Goal: Task Accomplishment & Management: Manage account settings

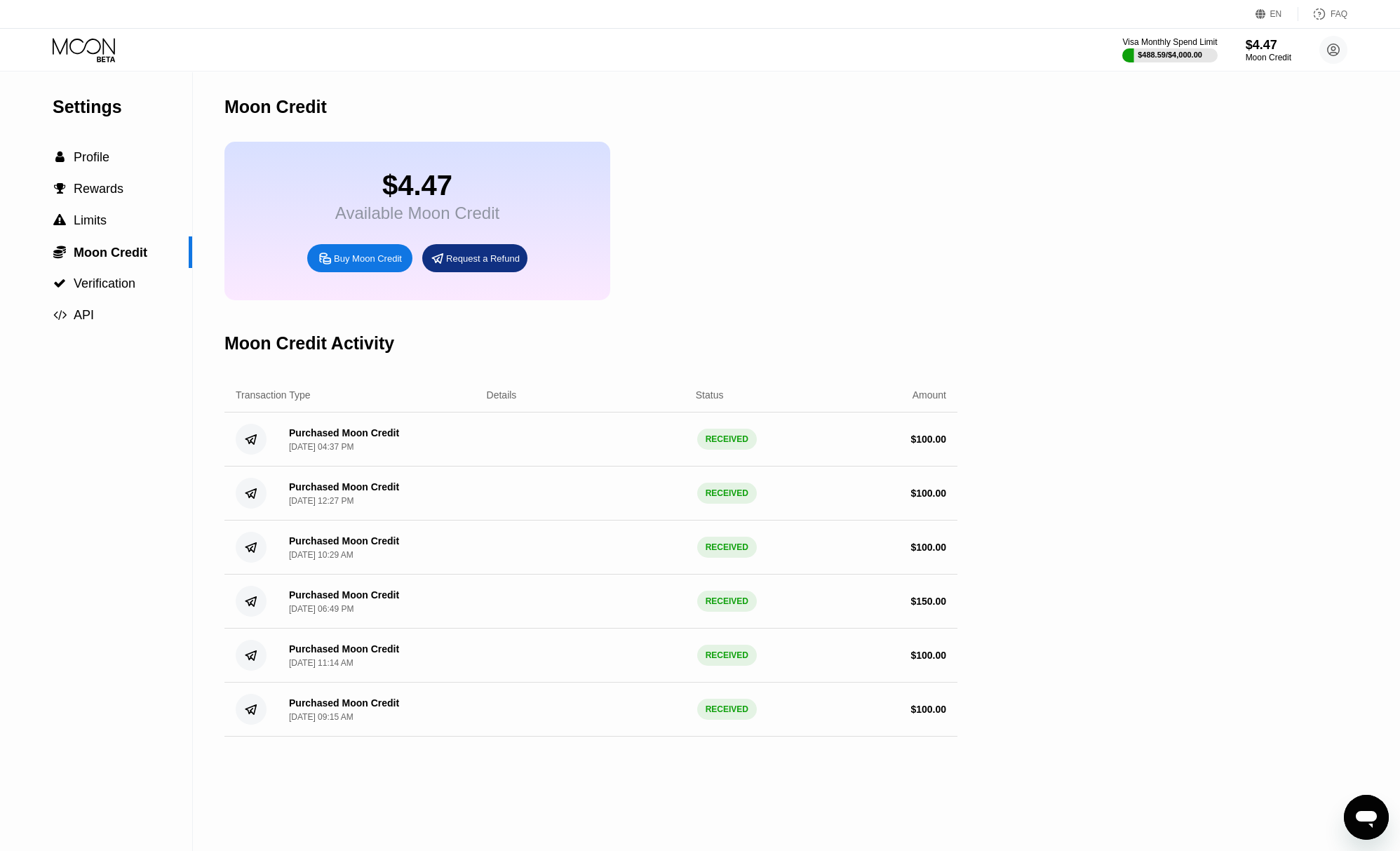
click at [116, 59] on icon at bounding box center [85, 50] width 66 height 25
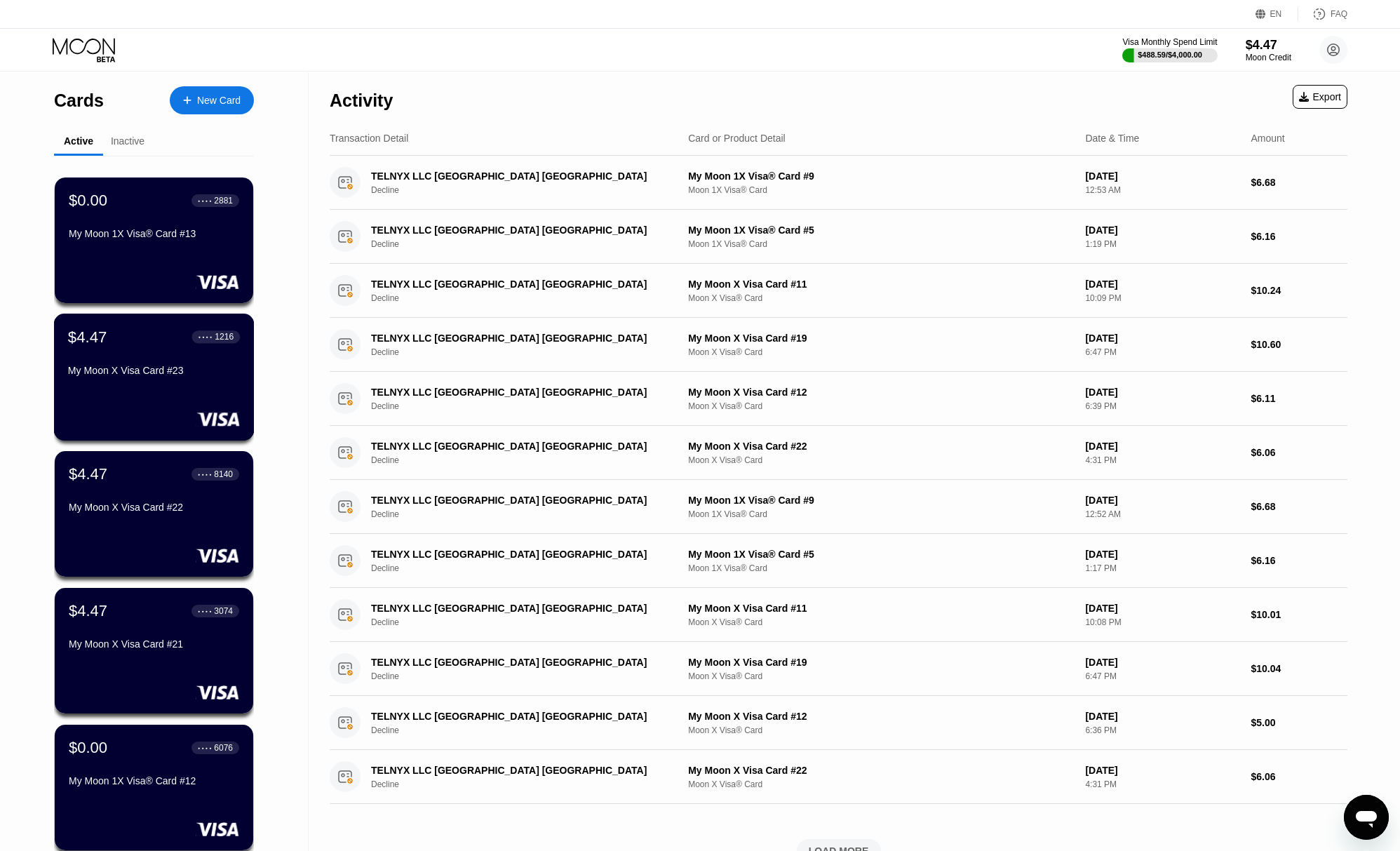
click at [139, 382] on div "My Moon X Visa Card #23" at bounding box center [154, 373] width 172 height 17
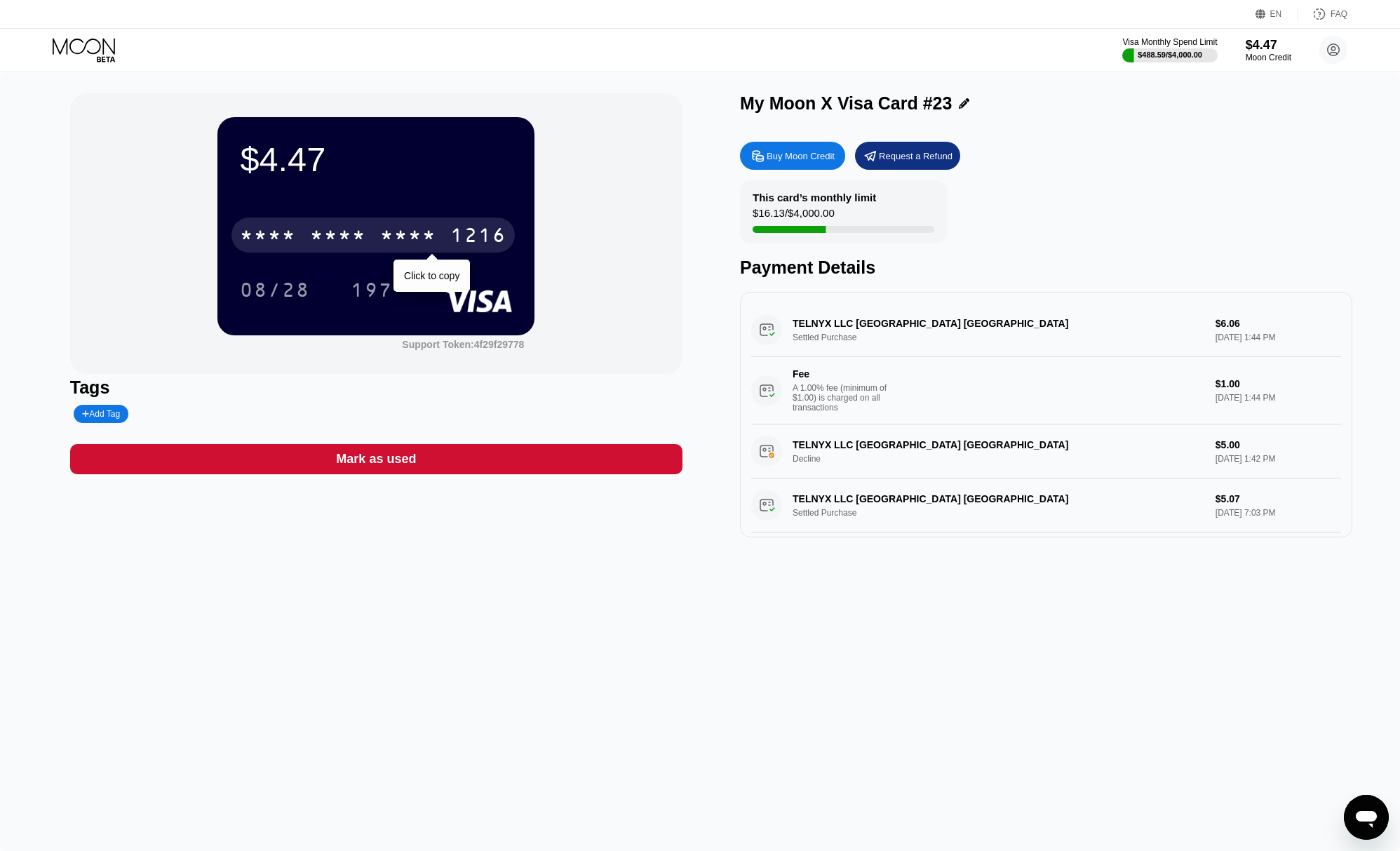
click at [328, 226] on div "* * * *" at bounding box center [338, 237] width 56 height 23
click at [73, 46] on icon at bounding box center [85, 50] width 66 height 25
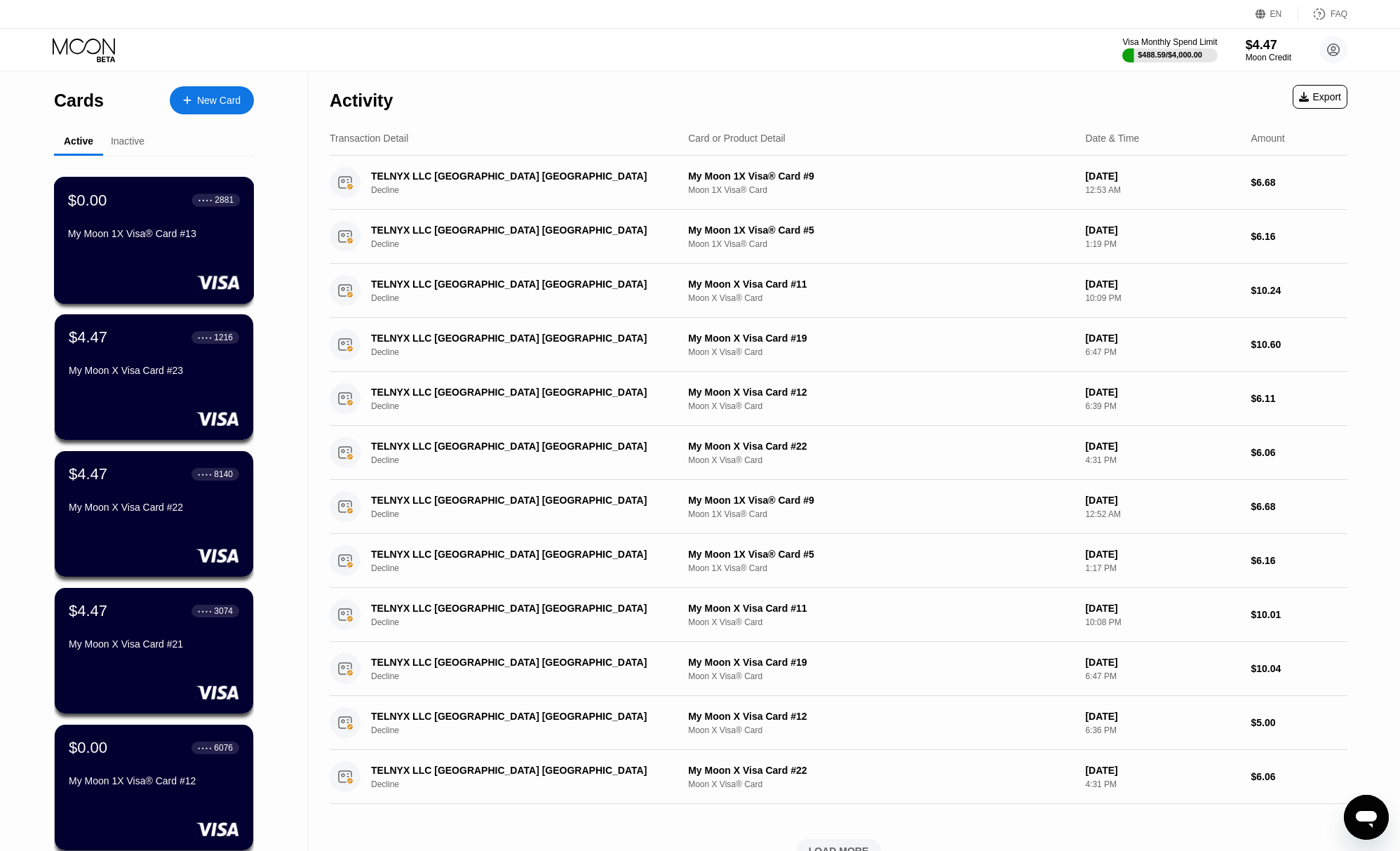
click at [154, 245] on div "My Moon 1X Visa® Card #13" at bounding box center [154, 236] width 172 height 17
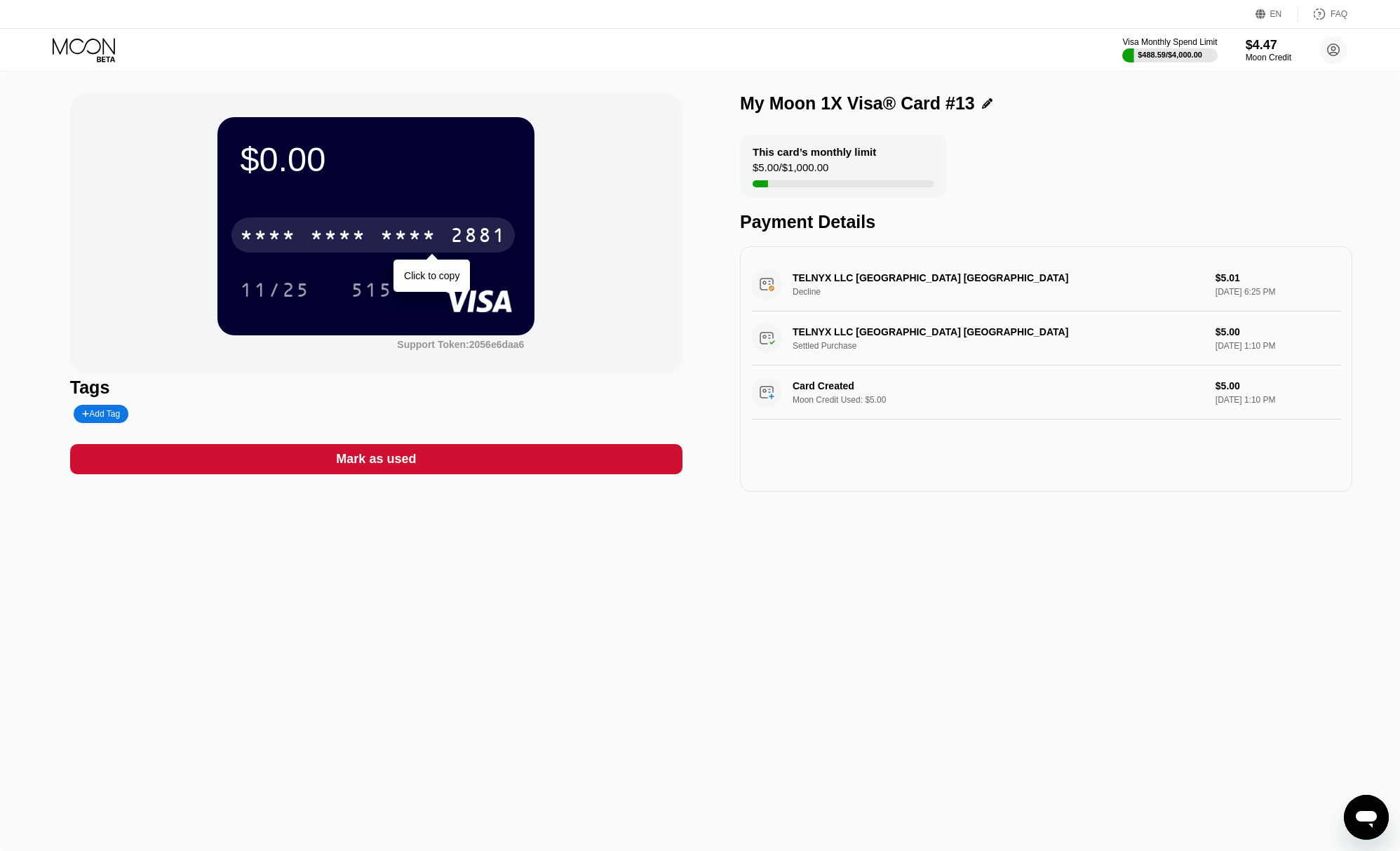
click at [407, 239] on div "* * * *" at bounding box center [408, 237] width 56 height 23
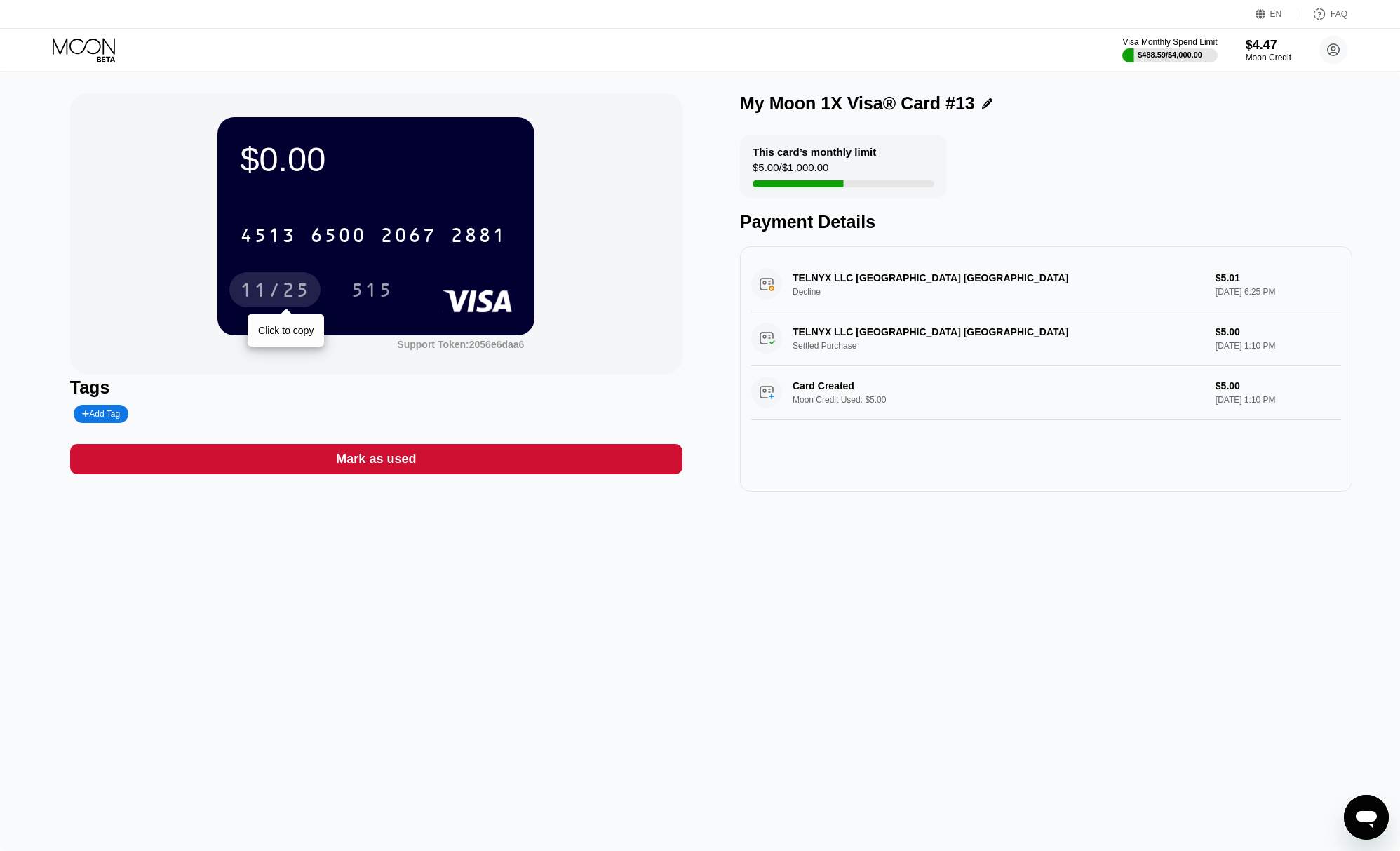
click at [285, 299] on div "11/25" at bounding box center [274, 292] width 70 height 23
